Goal: Task Accomplishment & Management: Manage account settings

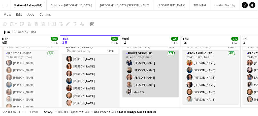
scroll to position [29, 0]
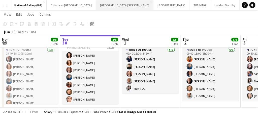
click at [103, 6] on button "[GEOGRAPHIC_DATA][PERSON_NAME] [GEOGRAPHIC_DATA] Close" at bounding box center [124, 5] width 57 height 10
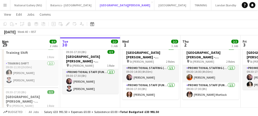
scroll to position [18, 0]
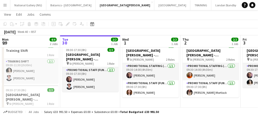
click at [7, 3] on app-icon "Menu" at bounding box center [5, 5] width 4 height 4
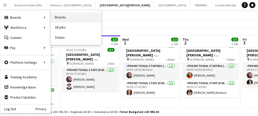
click at [68, 19] on link "Boards" at bounding box center [76, 17] width 50 height 10
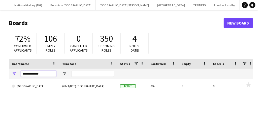
drag, startPoint x: 44, startPoint y: 72, endPoint x: 6, endPoint y: 68, distance: 38.5
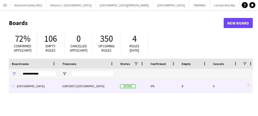
drag, startPoint x: 6, startPoint y: 68, endPoint x: 118, endPoint y: 92, distance: 115.0
click at [118, 92] on div "Active" at bounding box center [132, 86] width 30 height 14
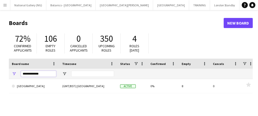
drag, startPoint x: 47, startPoint y: 75, endPoint x: 16, endPoint y: 72, distance: 30.7
click at [16, 72] on div "**********" at bounding box center [34, 74] width 50 height 10
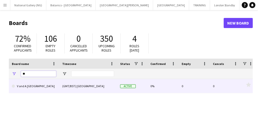
type input "*"
click at [27, 86] on link "V and A [GEOGRAPHIC_DATA]" at bounding box center [34, 86] width 44 height 14
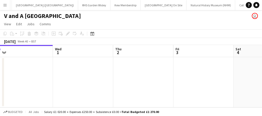
scroll to position [0, 122]
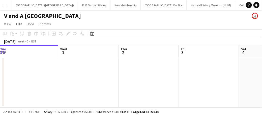
click at [73, 78] on app-date-cell at bounding box center [88, 82] width 60 height 50
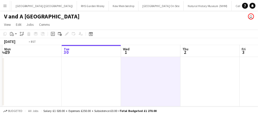
scroll to position [0, 241]
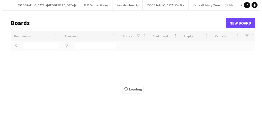
scroll to position [0, 361]
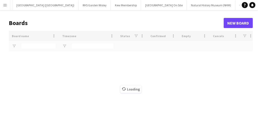
type input "*"
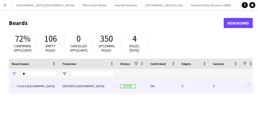
click at [33, 85] on link "V and A [GEOGRAPHIC_DATA]" at bounding box center [34, 86] width 44 height 14
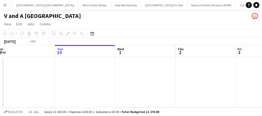
scroll to position [0, 120]
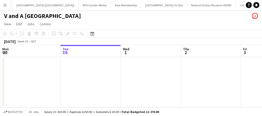
click at [124, 92] on app-date-cell at bounding box center [151, 82] width 60 height 50
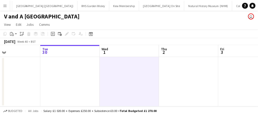
scroll to position [0, 195]
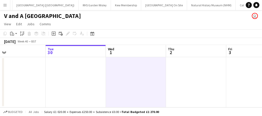
click at [6, 3] on button "Menu" at bounding box center [5, 5] width 10 height 10
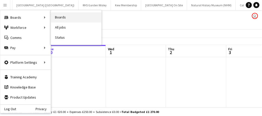
click at [65, 18] on link "Boards" at bounding box center [76, 17] width 50 height 10
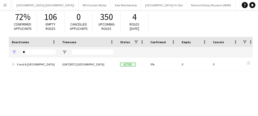
scroll to position [17, 0]
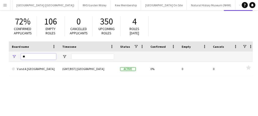
click at [29, 57] on input "*" at bounding box center [38, 56] width 35 height 6
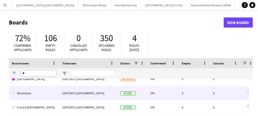
scroll to position [275, 0]
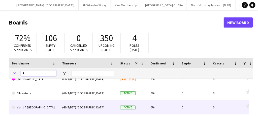
type input "*"
click at [25, 107] on link "V and A [GEOGRAPHIC_DATA]" at bounding box center [34, 107] width 44 height 14
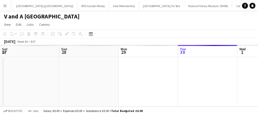
scroll to position [0, 120]
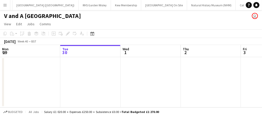
click at [90, 67] on app-date-cell at bounding box center [90, 82] width 60 height 50
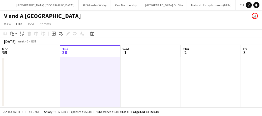
click at [90, 67] on app-date-cell at bounding box center [90, 82] width 60 height 50
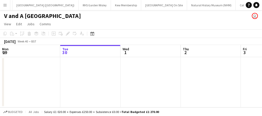
click at [5, 7] on button "Menu" at bounding box center [5, 5] width 10 height 10
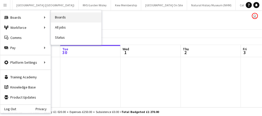
click at [59, 15] on link "Boards" at bounding box center [76, 17] width 50 height 10
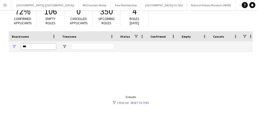
scroll to position [27, 0]
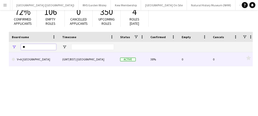
type input "**"
click at [26, 60] on link "V+A [GEOGRAPHIC_DATA]" at bounding box center [34, 59] width 44 height 14
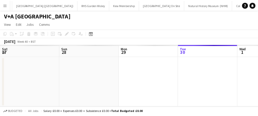
scroll to position [0, 385]
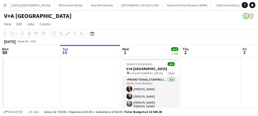
click at [7, 5] on app-icon "Menu" at bounding box center [5, 5] width 4 height 4
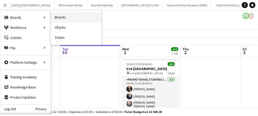
click at [61, 16] on link "Boards" at bounding box center [76, 17] width 50 height 10
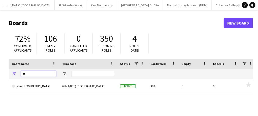
click at [35, 73] on input "**" at bounding box center [38, 74] width 35 height 6
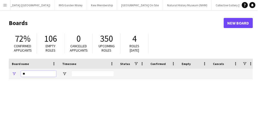
type input "*"
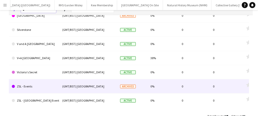
scroll to position [63, 0]
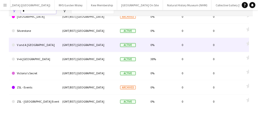
type input "*"
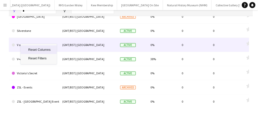
click at [20, 44] on link "V and A [GEOGRAPHIC_DATA]" at bounding box center [34, 45] width 44 height 14
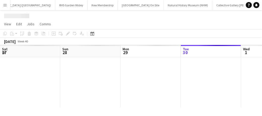
scroll to position [0, 120]
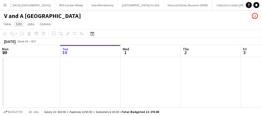
click at [18, 25] on span "Edit" at bounding box center [19, 24] width 6 height 5
click at [83, 17] on div "V and A [GEOGRAPHIC_DATA] user" at bounding box center [131, 15] width 262 height 10
click at [10, 23] on span "View" at bounding box center [7, 24] width 7 height 5
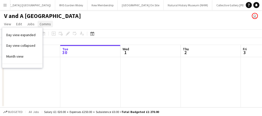
click at [42, 24] on span "Comms" at bounding box center [45, 24] width 11 height 5
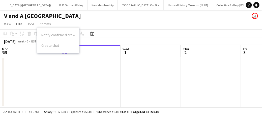
click at [72, 15] on div "V and A [GEOGRAPHIC_DATA] user" at bounding box center [131, 15] width 262 height 10
click at [4, 4] on app-icon "Menu" at bounding box center [5, 5] width 4 height 4
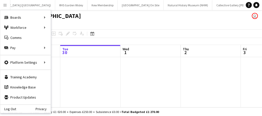
click at [98, 18] on div "V and A [GEOGRAPHIC_DATA] user" at bounding box center [131, 15] width 262 height 10
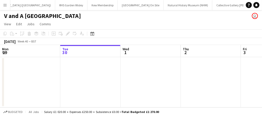
drag, startPoint x: 204, startPoint y: 6, endPoint x: 203, endPoint y: 10, distance: 4.9
click at [203, 10] on div "Menu Boards Boards Boards All jobs Status Workforce Workforce My Workforce Recr…" at bounding box center [131, 58] width 262 height 116
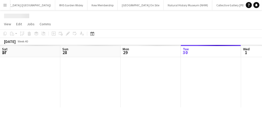
scroll to position [0, 120]
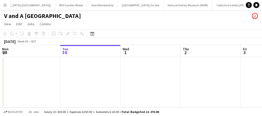
click at [90, 41] on div "[DATE] Week 40 • BST" at bounding box center [131, 41] width 262 height 7
click at [5, 34] on div "Copy Paste Paste Ctrl+V Paste with crew Ctrl+Shift+V Paste linked Job [GEOGRAPH…" at bounding box center [24, 33] width 44 height 6
click at [4, 3] on app-icon "Menu" at bounding box center [5, 5] width 4 height 4
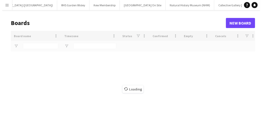
scroll to position [0, 361]
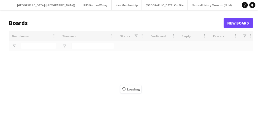
type input "*"
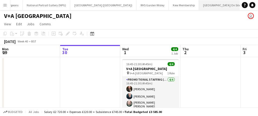
scroll to position [0, 361]
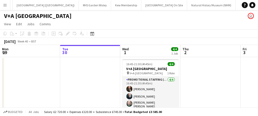
click at [6, 4] on app-icon "Menu" at bounding box center [5, 5] width 4 height 4
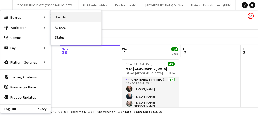
click at [72, 17] on link "Boards" at bounding box center [76, 17] width 50 height 10
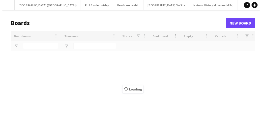
scroll to position [0, 361]
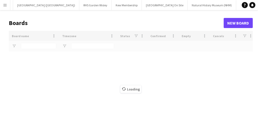
type input "*"
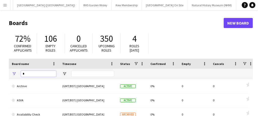
click at [34, 73] on input "*" at bounding box center [38, 74] width 35 height 6
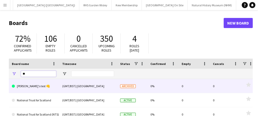
type input "*"
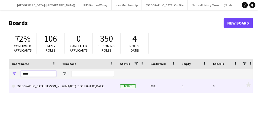
type input "*****"
click at [34, 87] on link "[GEOGRAPHIC_DATA][PERSON_NAME]" at bounding box center [34, 86] width 44 height 14
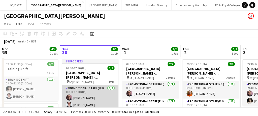
scroll to position [24, 0]
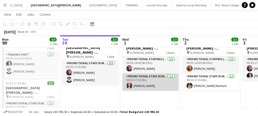
click at [149, 85] on app-card-role "Promotional Staff (Fundraiser) [DATE] 09:30-17:30 (8h) [PERSON_NAME]" at bounding box center [150, 81] width 56 height 17
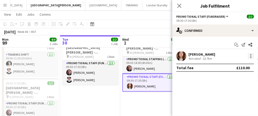
click at [251, 56] on div at bounding box center [250, 55] width 1 height 1
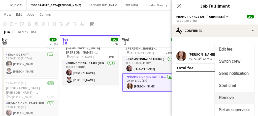
click at [235, 97] on span "Remove" at bounding box center [234, 97] width 31 height 5
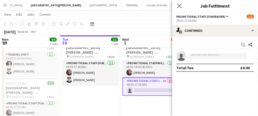
click at [182, 8] on app-icon "Close pop-in" at bounding box center [179, 5] width 7 height 7
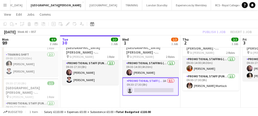
click at [162, 85] on app-card-role "Promotional Staff (Fundraiser) 1A 0/1 09:30-17:30 (8h) single-neutral-actions" at bounding box center [150, 86] width 56 height 18
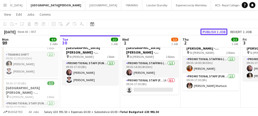
click at [209, 29] on button "Publish 1 job" at bounding box center [214, 31] width 27 height 7
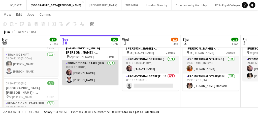
click at [69, 80] on app-user-avatar at bounding box center [69, 80] width 6 height 6
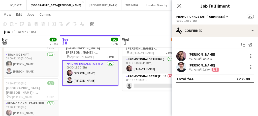
click at [184, 67] on app-user-avatar at bounding box center [181, 67] width 10 height 10
